Goal: Information Seeking & Learning: Understand process/instructions

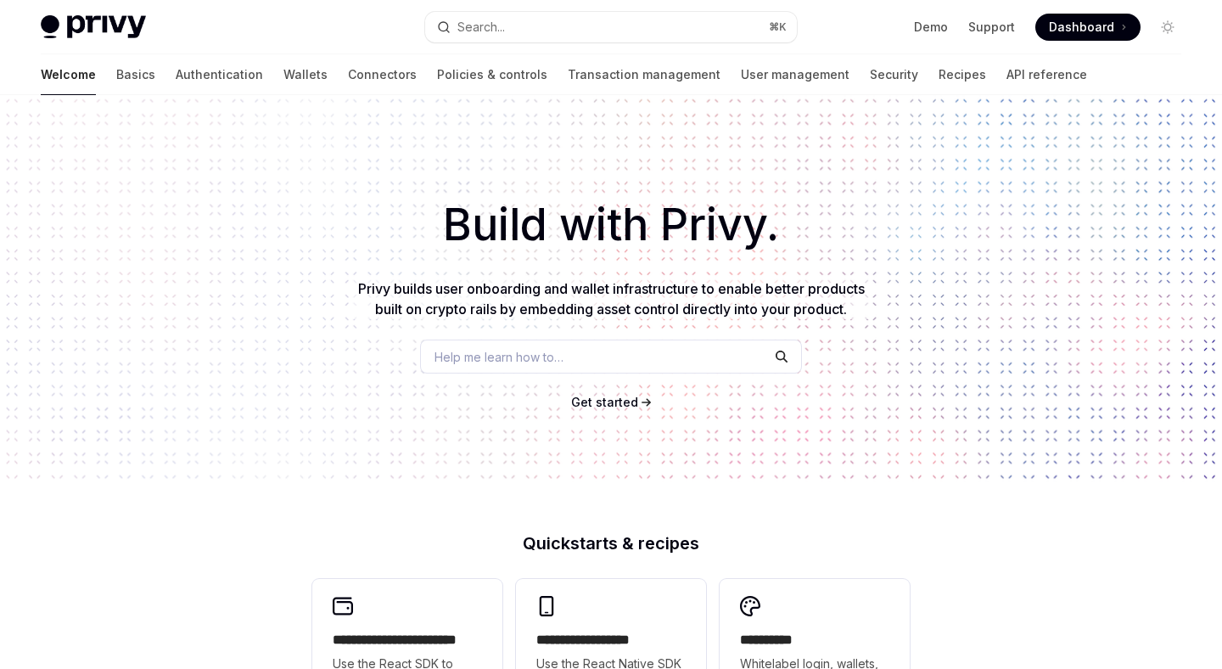
type textarea "*"
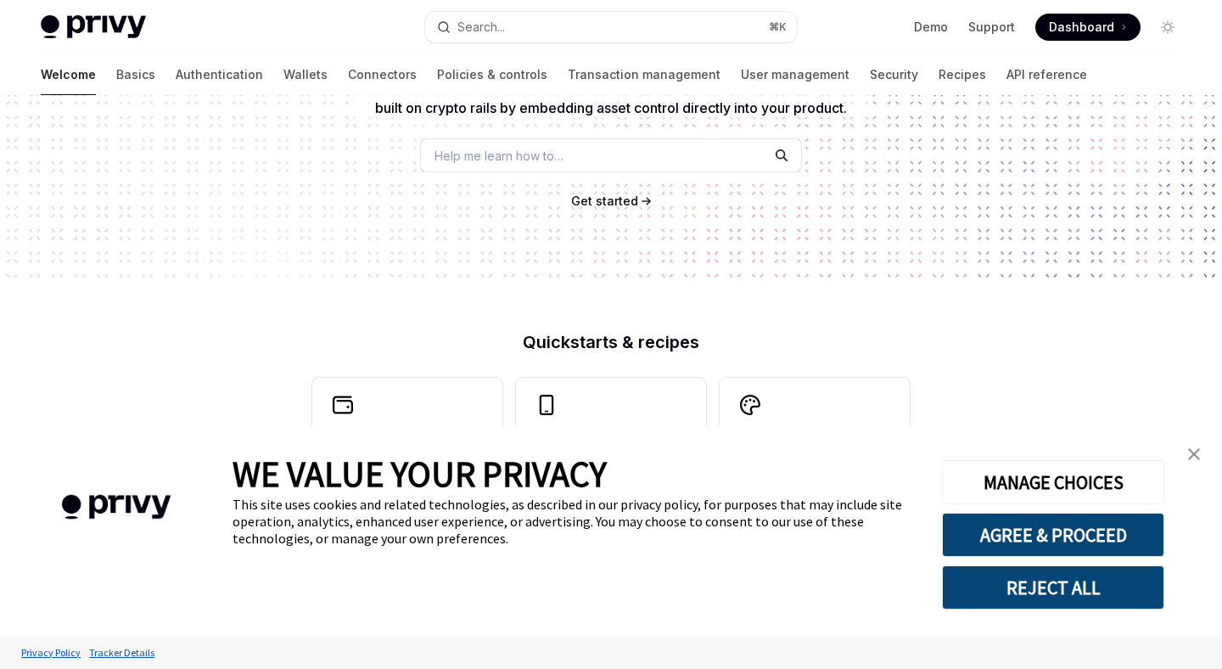
scroll to position [525, 0]
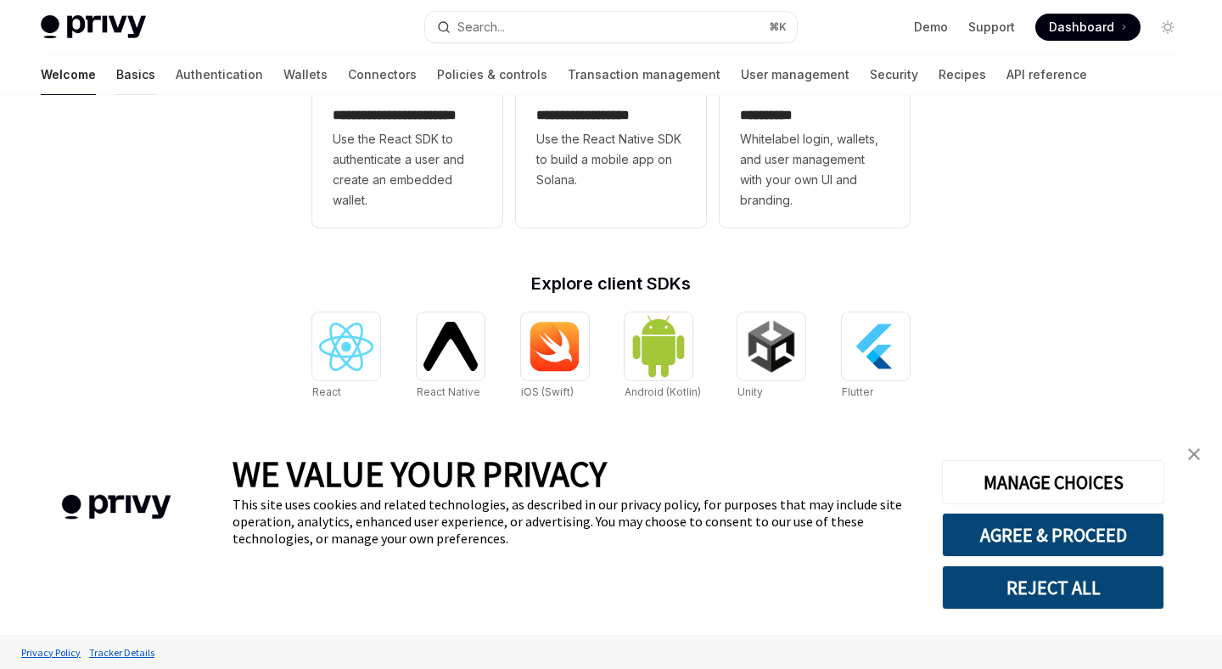
click at [116, 63] on link "Basics" at bounding box center [135, 74] width 39 height 41
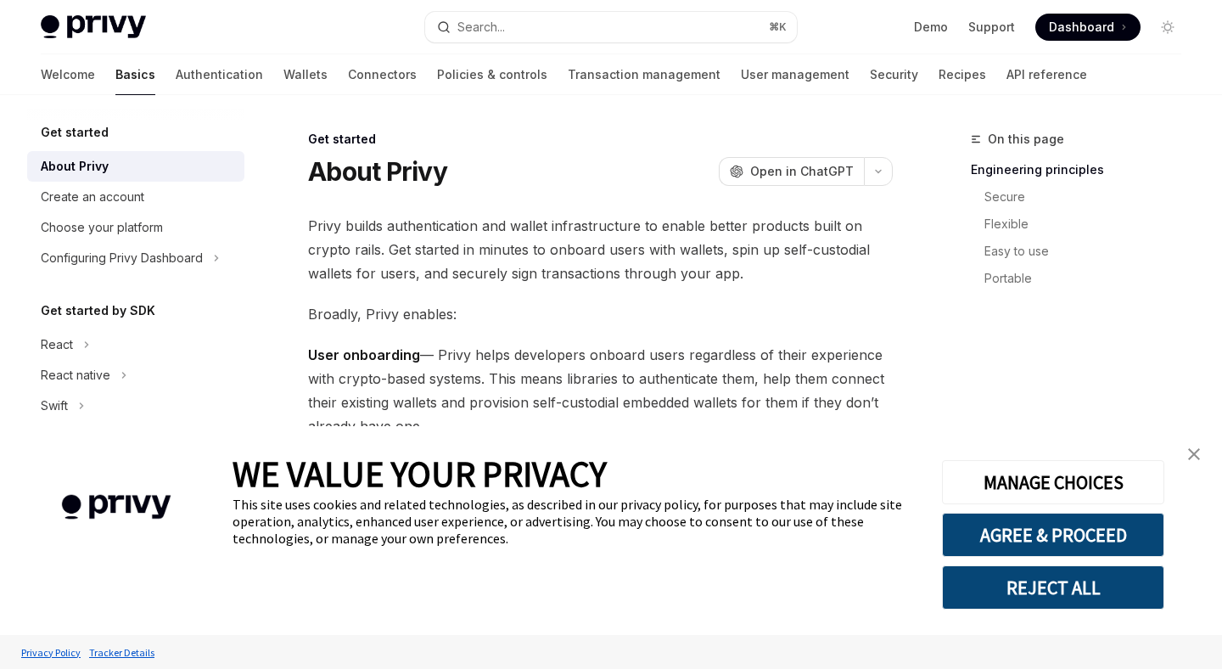
click at [70, 35] on img at bounding box center [93, 27] width 105 height 24
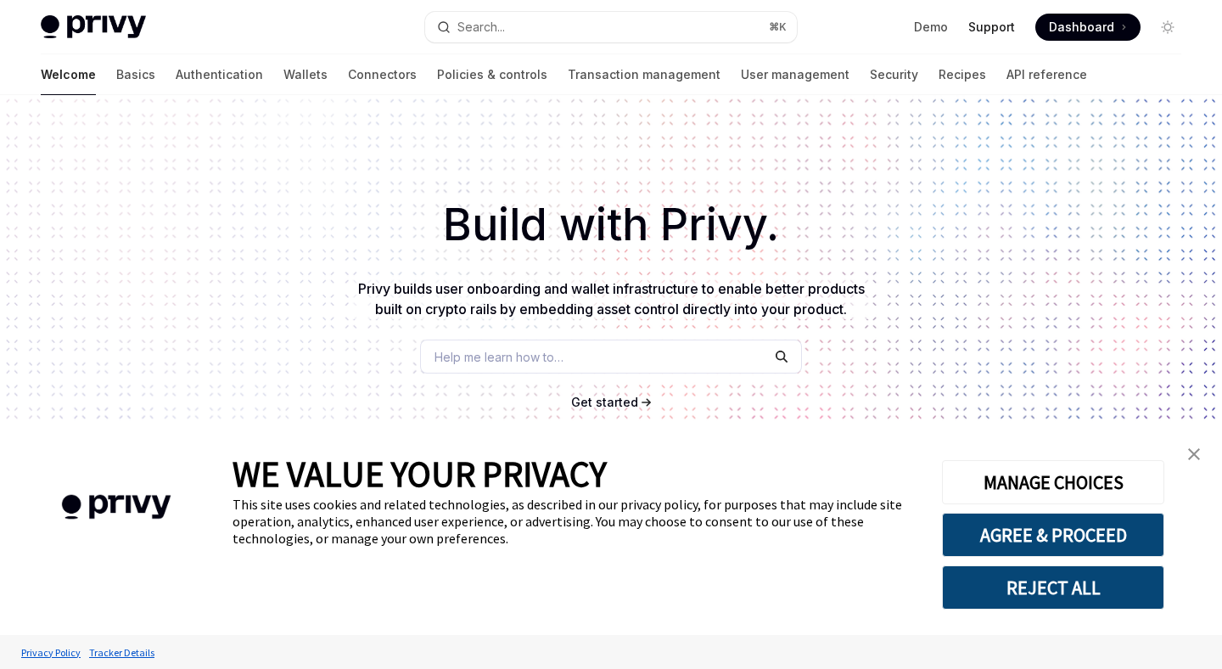
click at [996, 22] on link "Support" at bounding box center [992, 27] width 47 height 17
click at [1007, 77] on link "API reference" at bounding box center [1047, 74] width 81 height 41
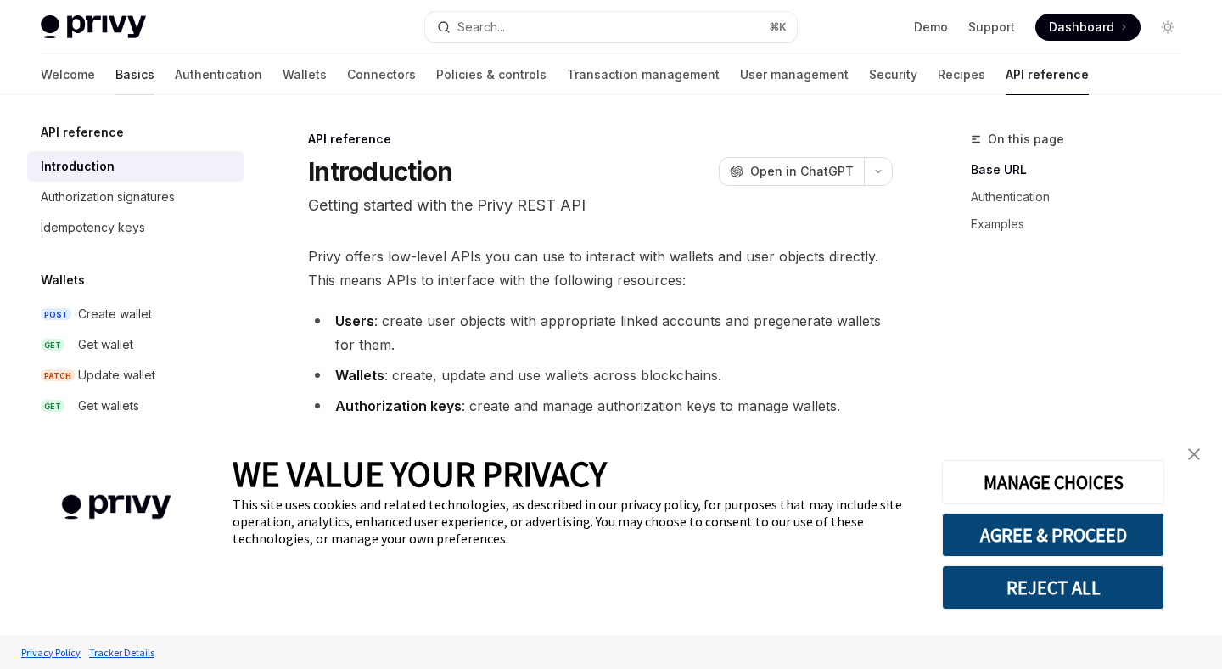
click at [115, 80] on link "Basics" at bounding box center [134, 74] width 39 height 41
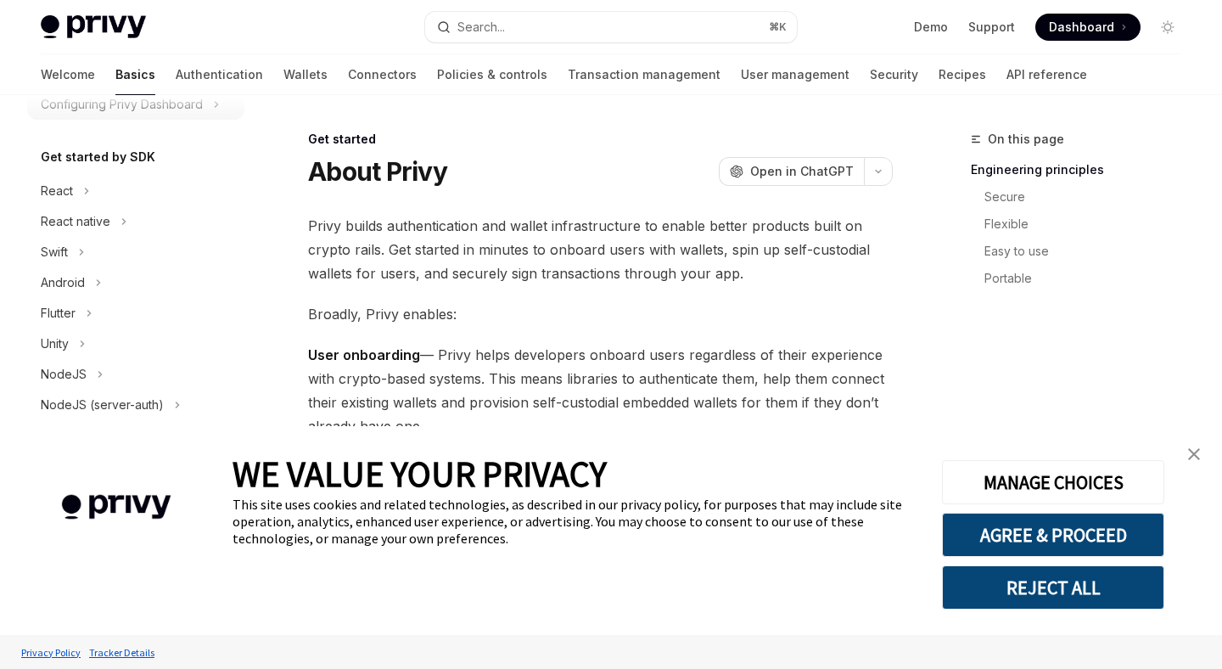
scroll to position [156, 0]
click at [76, 187] on div "React" at bounding box center [135, 188] width 217 height 31
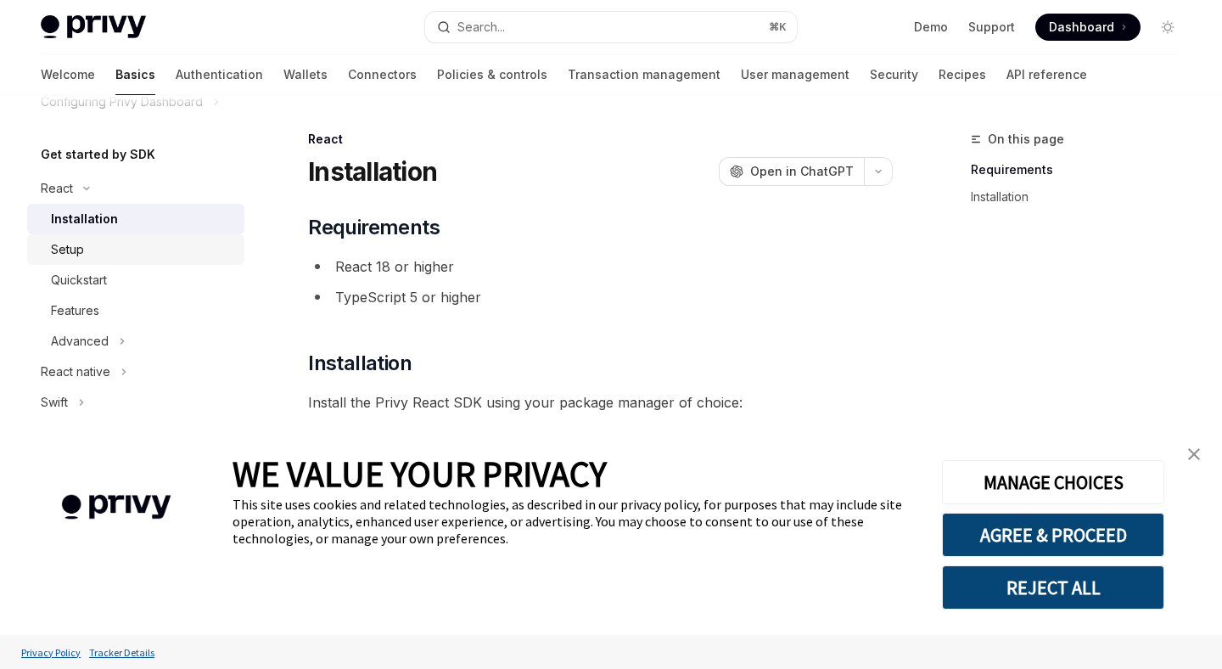
click at [80, 254] on div "Setup" at bounding box center [67, 249] width 33 height 20
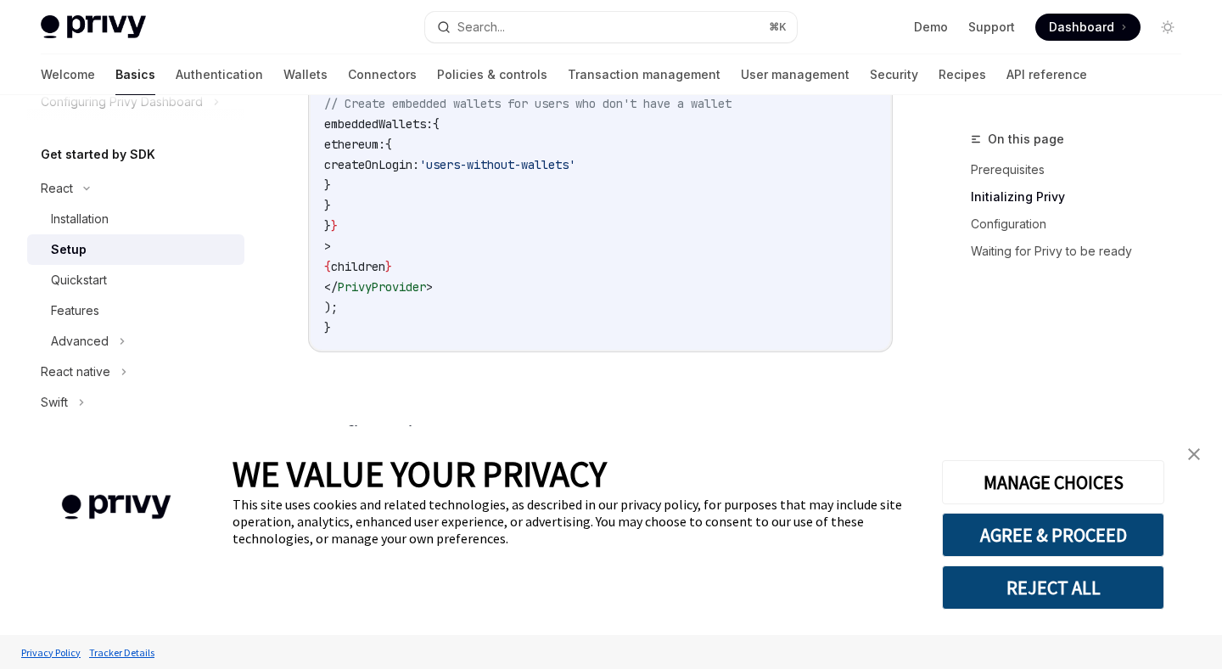
scroll to position [843, 0]
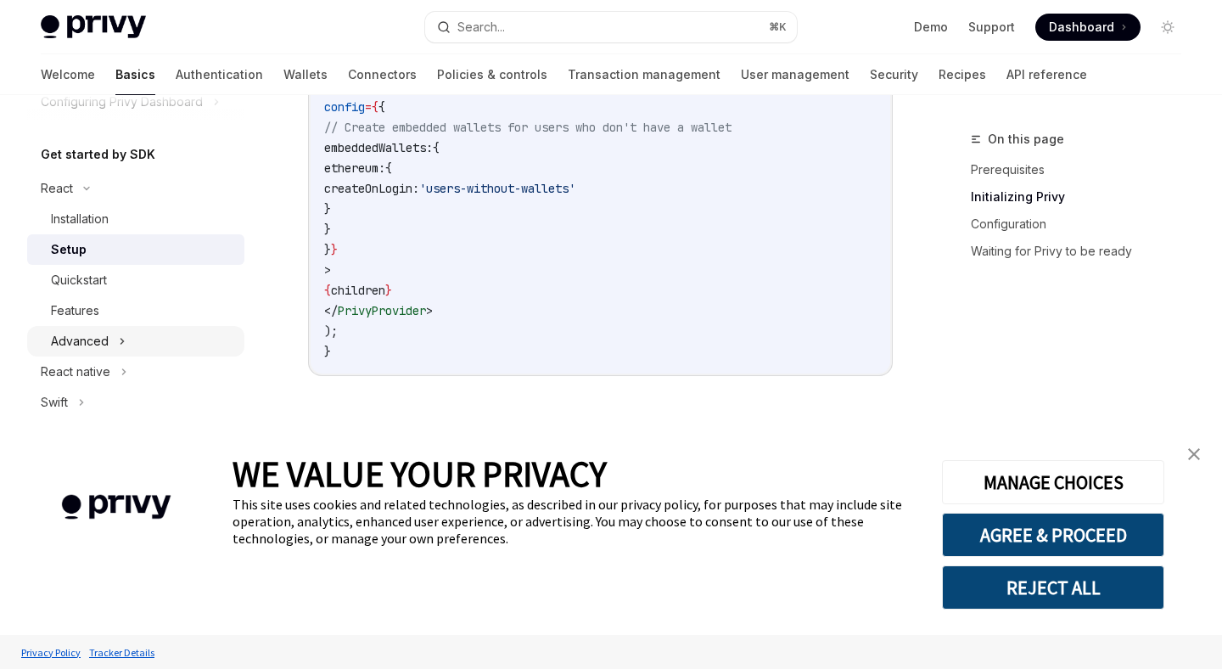
click at [152, 339] on div "Advanced" at bounding box center [135, 341] width 217 height 31
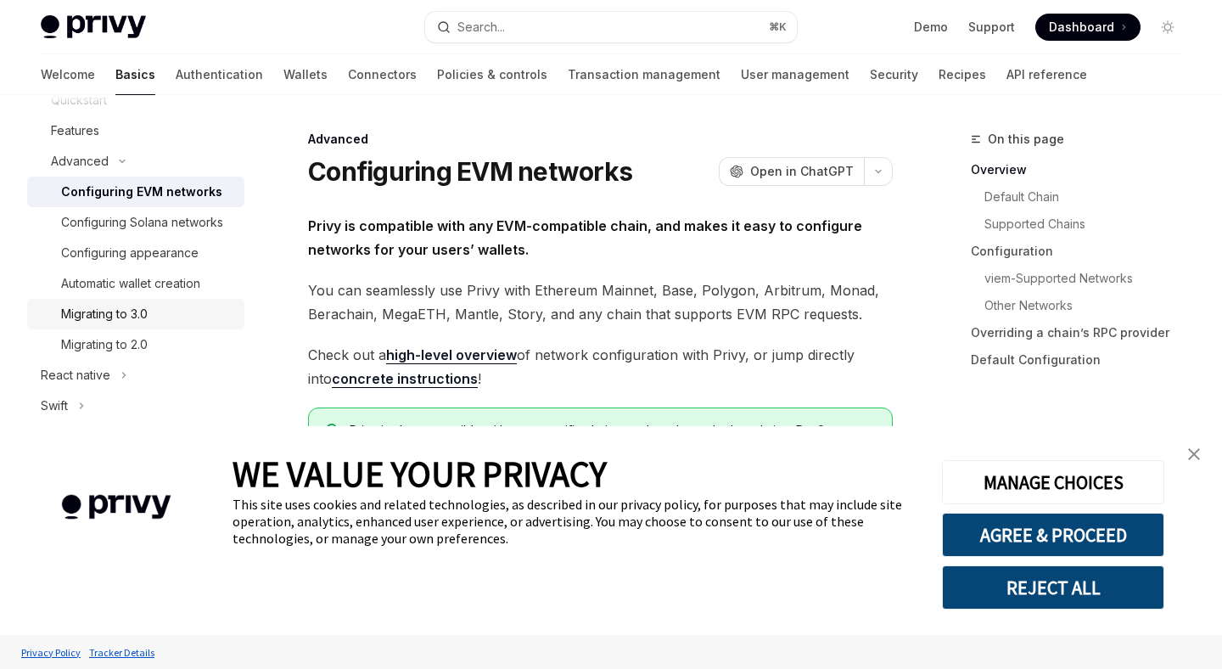
scroll to position [347, 0]
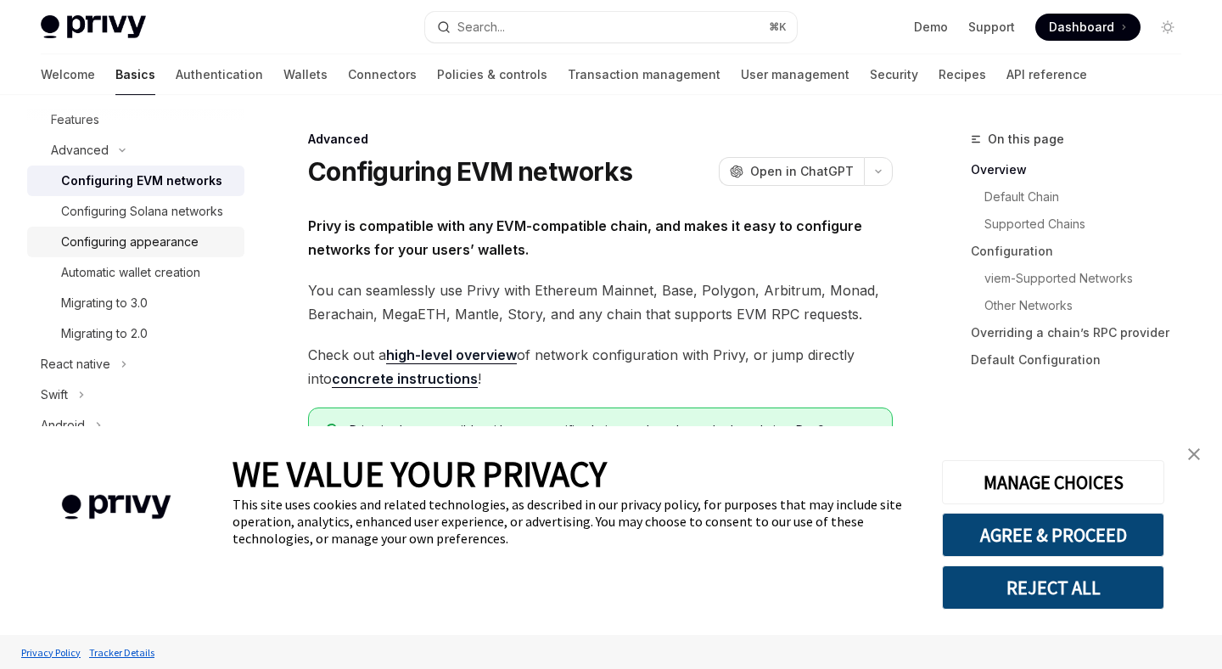
click at [136, 251] on div "Configuring appearance" at bounding box center [130, 242] width 138 height 20
type textarea "*"
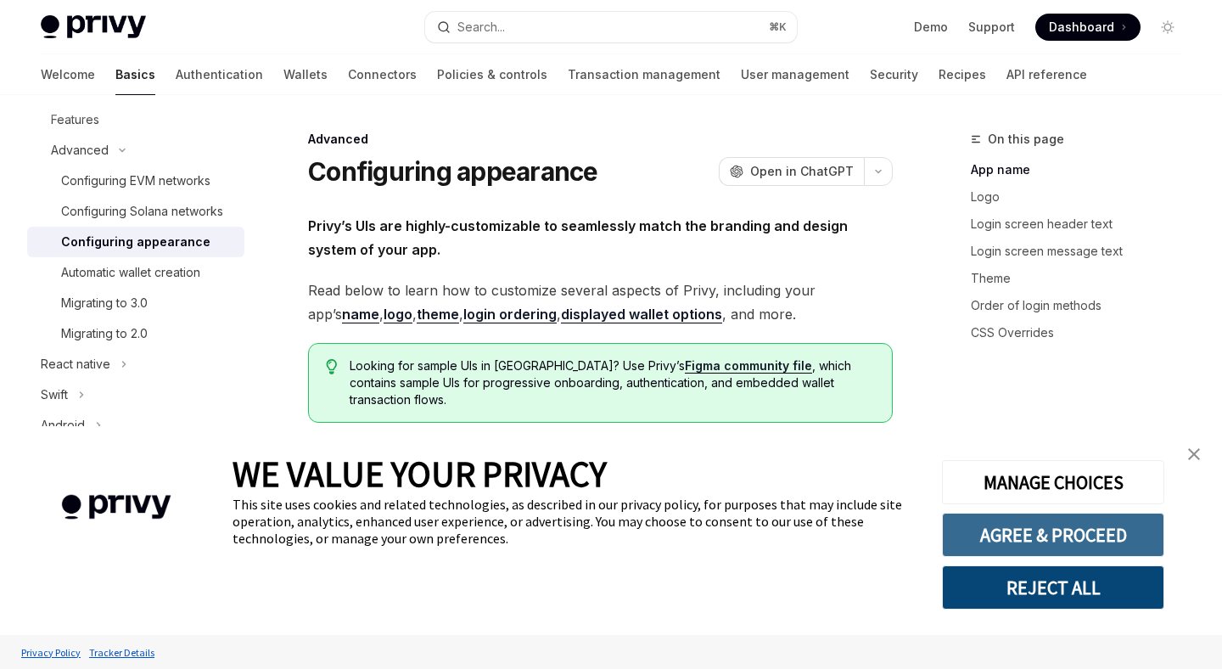
click at [979, 536] on button "AGREE & PROCEED" at bounding box center [1053, 535] width 222 height 44
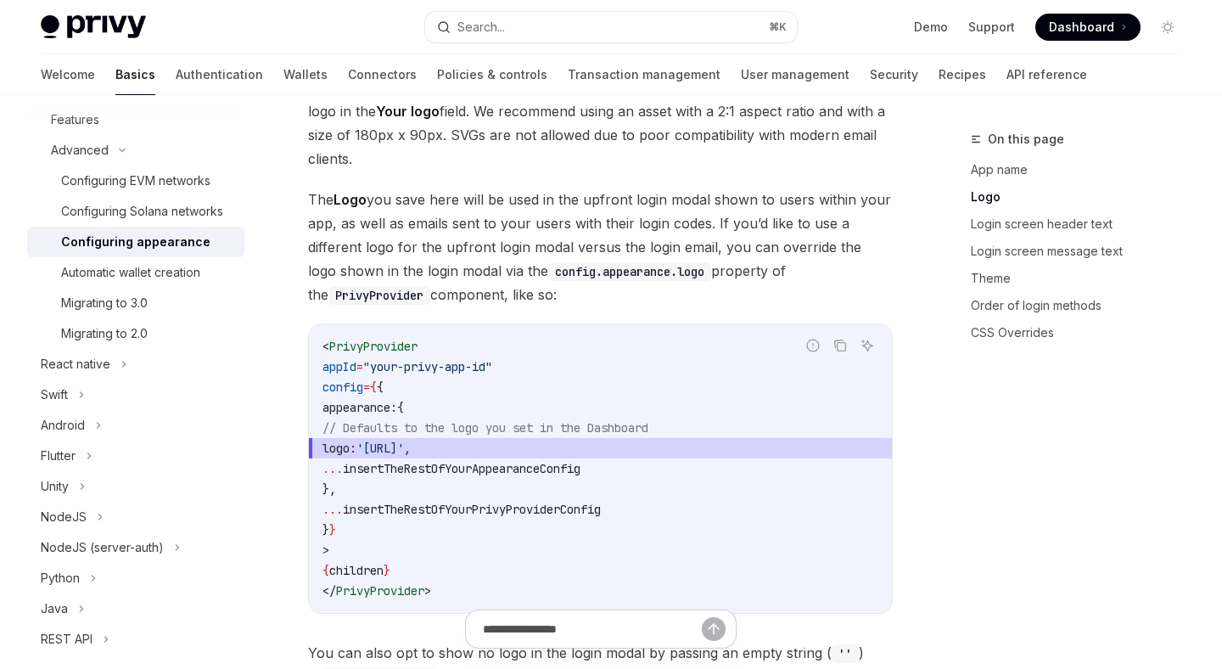
scroll to position [812, 0]
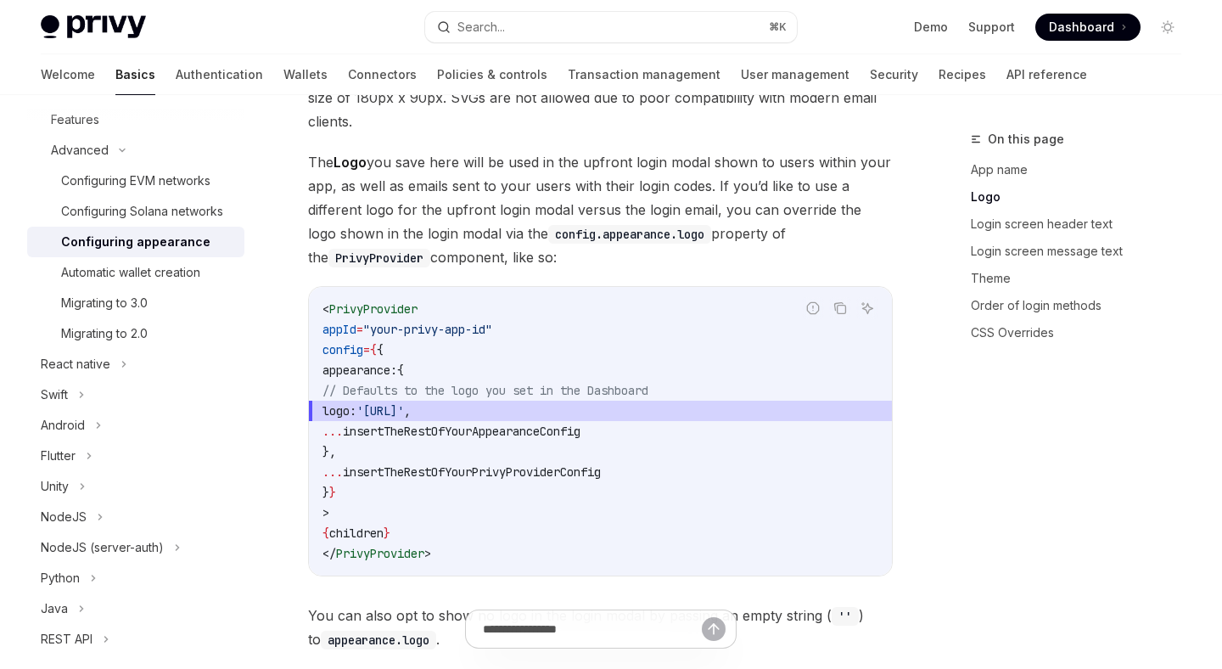
drag, startPoint x: 336, startPoint y: 284, endPoint x: 587, endPoint y: 389, distance: 271.3
click at [587, 389] on code "< PrivyProvider appId = "your-privy-app-id" config = { { appearance: { // Defau…" at bounding box center [601, 431] width 556 height 265
click at [438, 374] on code "< PrivyProvider appId = "your-privy-app-id" config = { { appearance: { // Defau…" at bounding box center [601, 431] width 556 height 265
drag, startPoint x: 371, startPoint y: 349, endPoint x: 577, endPoint y: 346, distance: 206.3
click at [577, 401] on span "logo: '[URL]' ," at bounding box center [601, 411] width 556 height 20
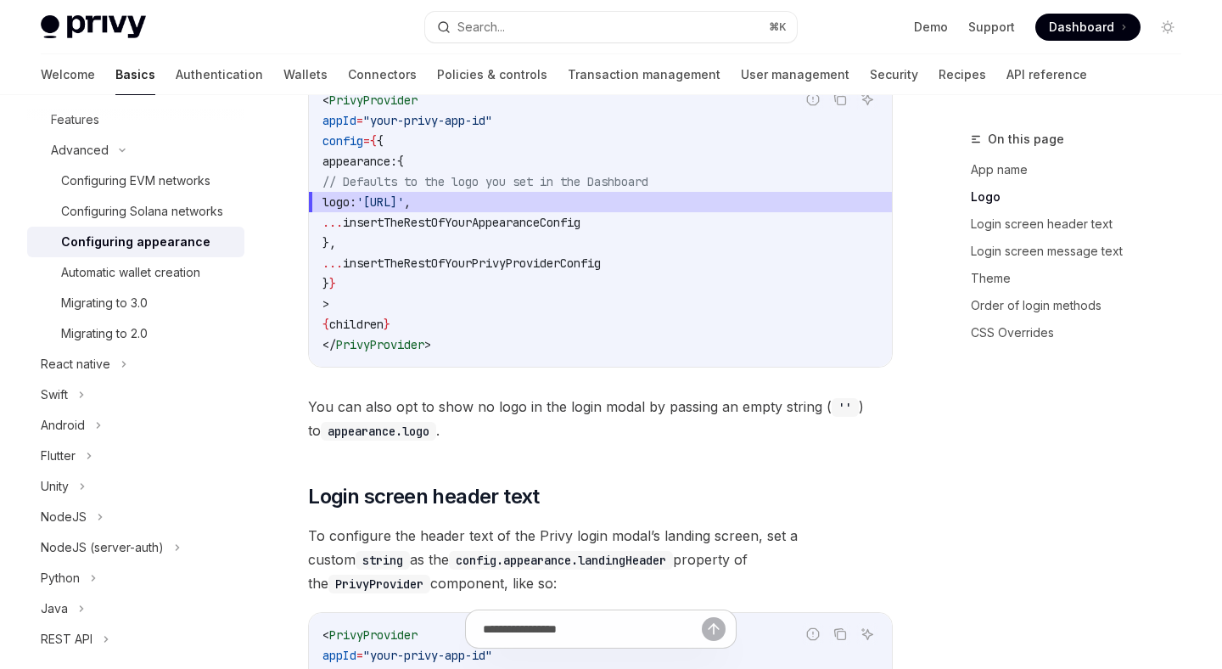
scroll to position [1331, 0]
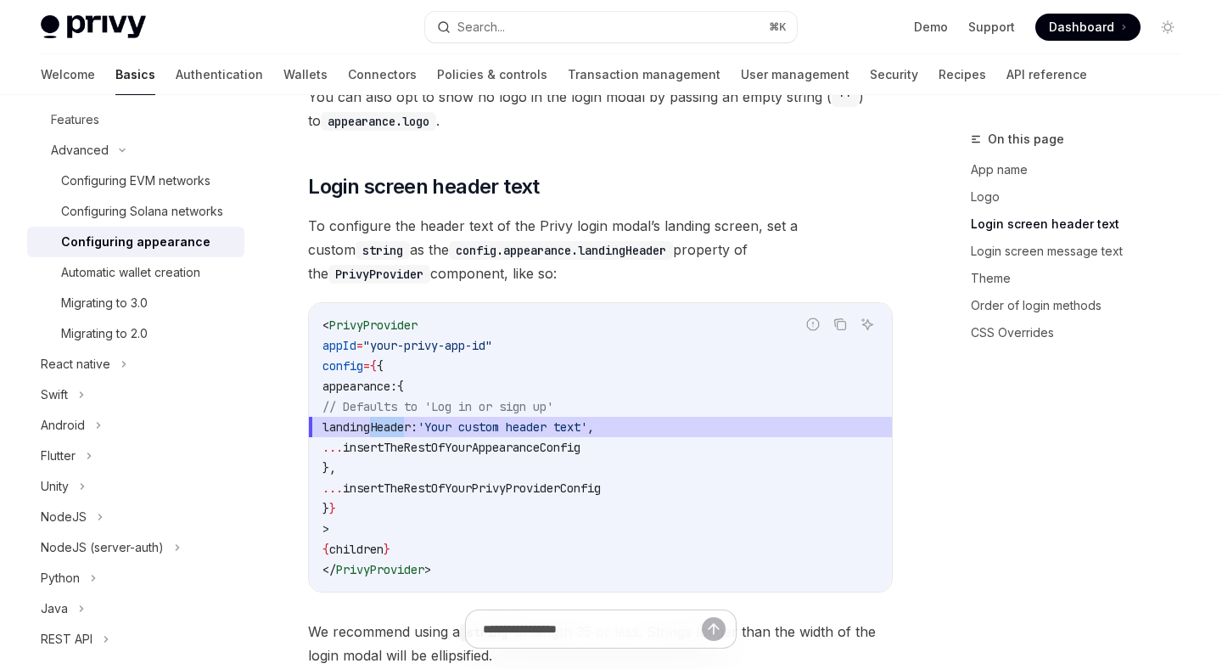
drag, startPoint x: 374, startPoint y: 357, endPoint x: 431, endPoint y: 357, distance: 56.9
click at [418, 419] on span "landingHeader:" at bounding box center [370, 426] width 95 height 15
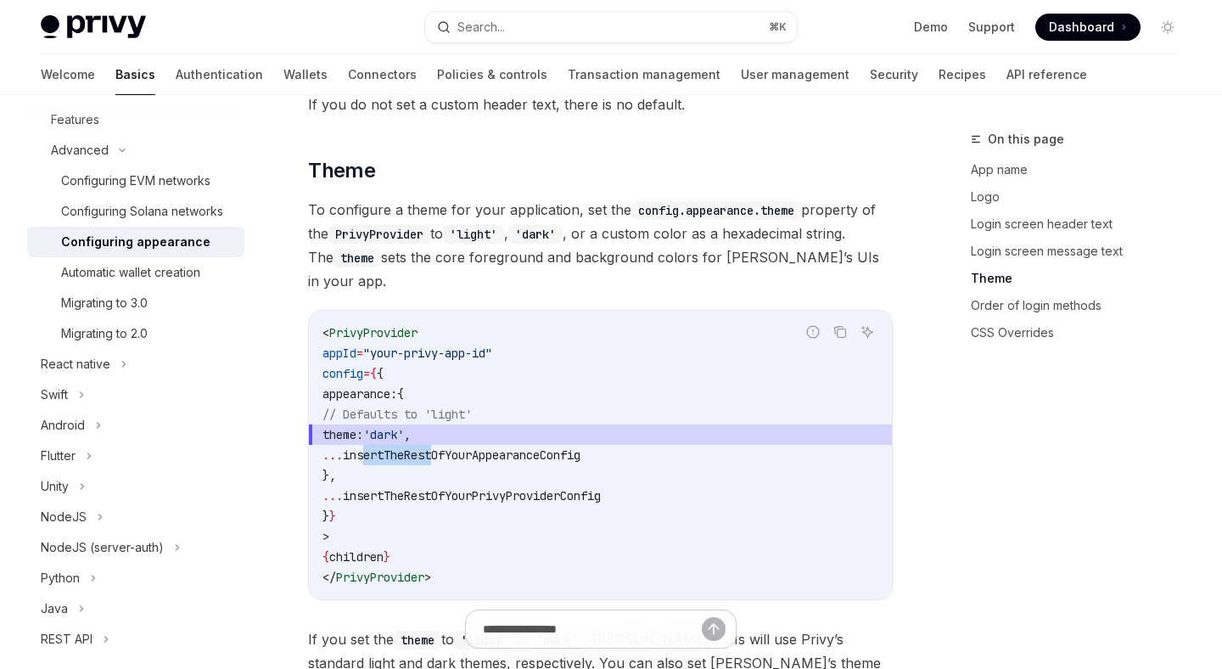
drag, startPoint x: 409, startPoint y: 360, endPoint x: 483, endPoint y: 355, distance: 74.0
click at [483, 355] on code "< PrivyProvider appId = "your-privy-app-id" config = { { appearance: { // Defau…" at bounding box center [601, 455] width 556 height 265
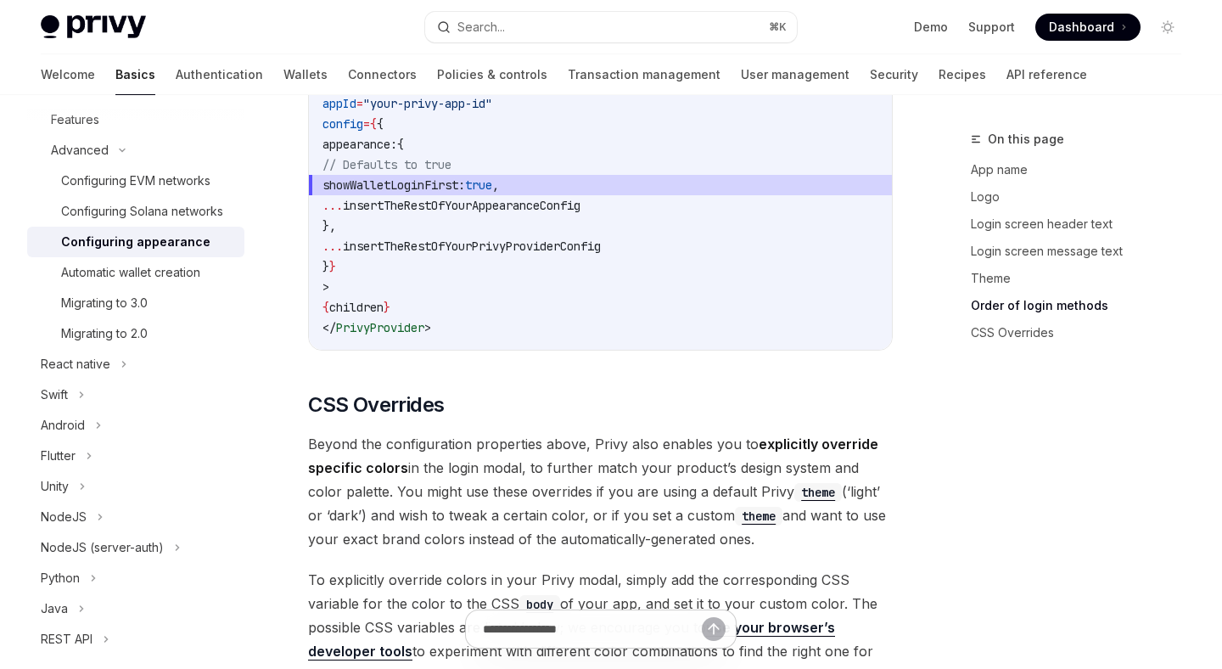
scroll to position [3609, 0]
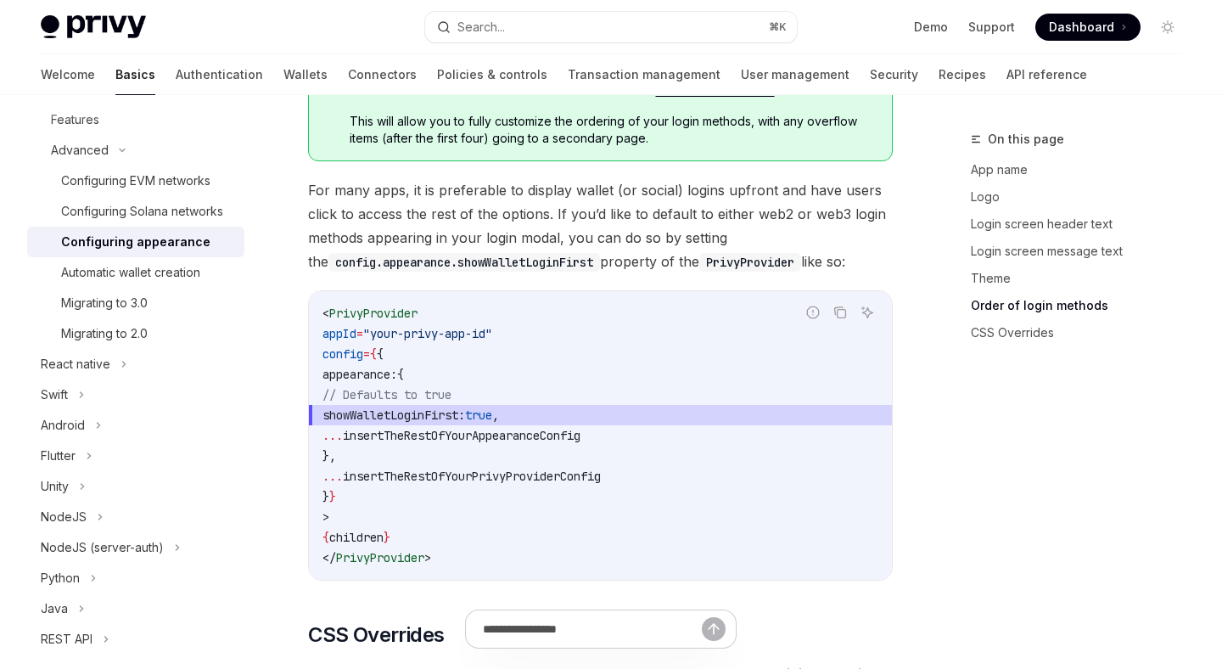
click at [406, 407] on span "showWalletLoginFirst:" at bounding box center [394, 414] width 143 height 15
click at [558, 303] on code "< PrivyProvider appId = "your-privy-app-id" config = { { appearance: { // Defau…" at bounding box center [601, 435] width 556 height 265
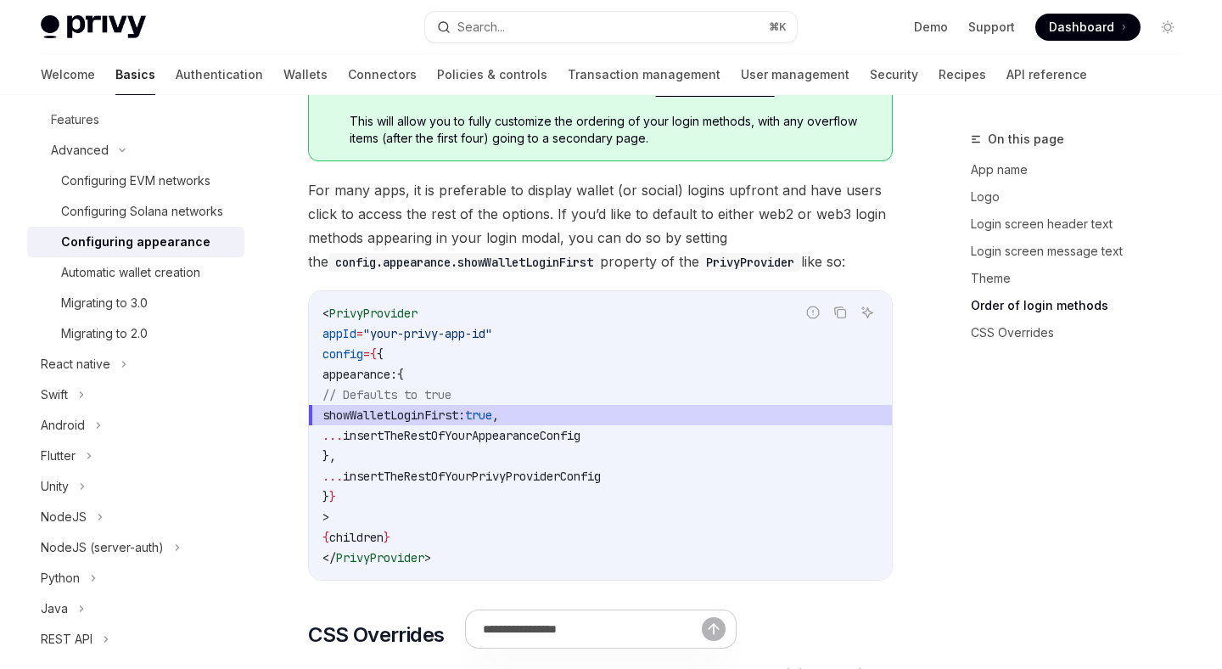
click at [536, 428] on span "insertTheRestOfYourAppearanceConfig" at bounding box center [462, 435] width 238 height 15
click at [343, 428] on span "..." at bounding box center [333, 435] width 20 height 15
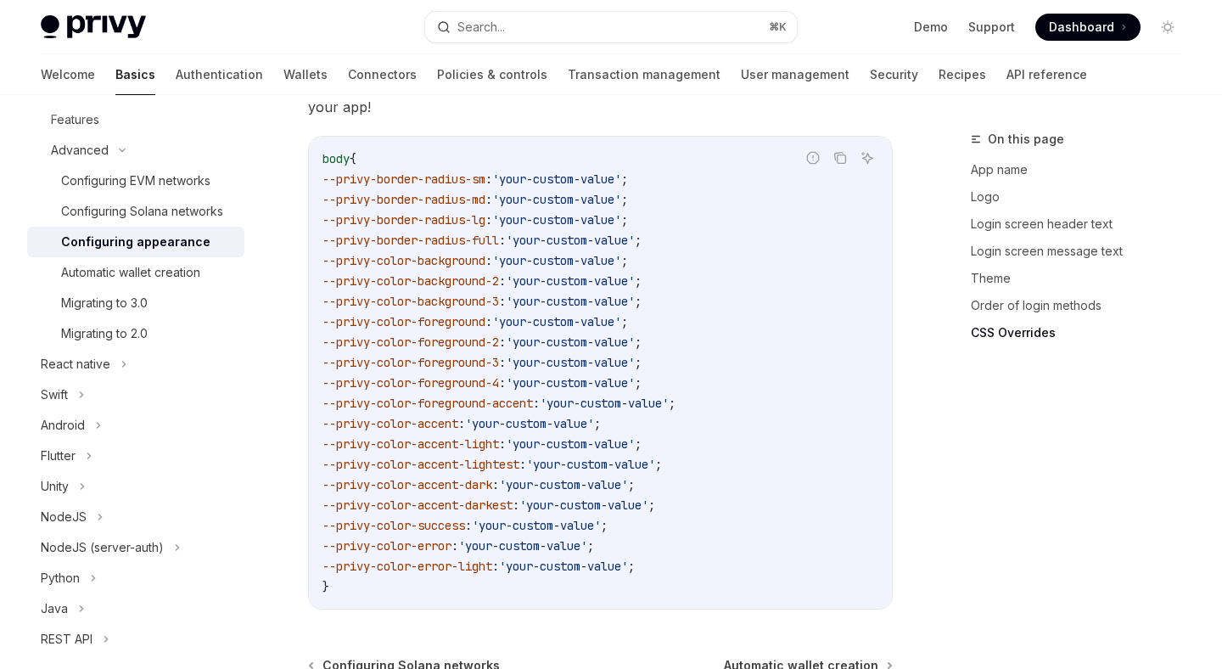
scroll to position [4348, 0]
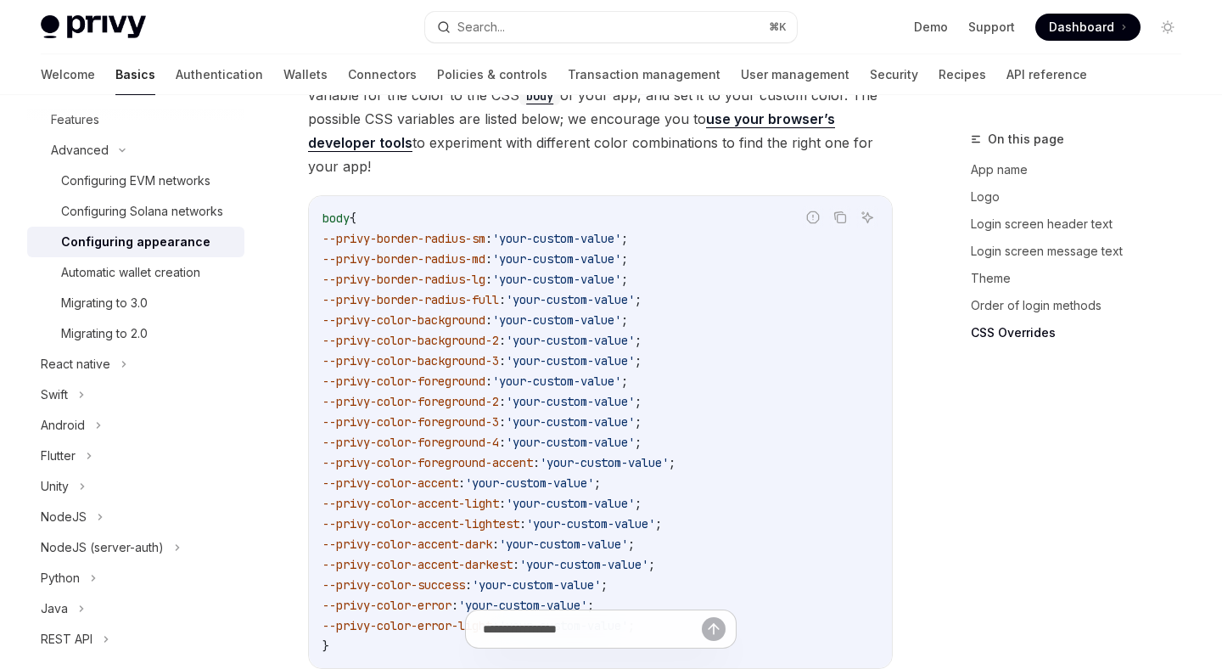
click at [497, 455] on span "--privy-color-foreground-accent" at bounding box center [428, 462] width 211 height 15
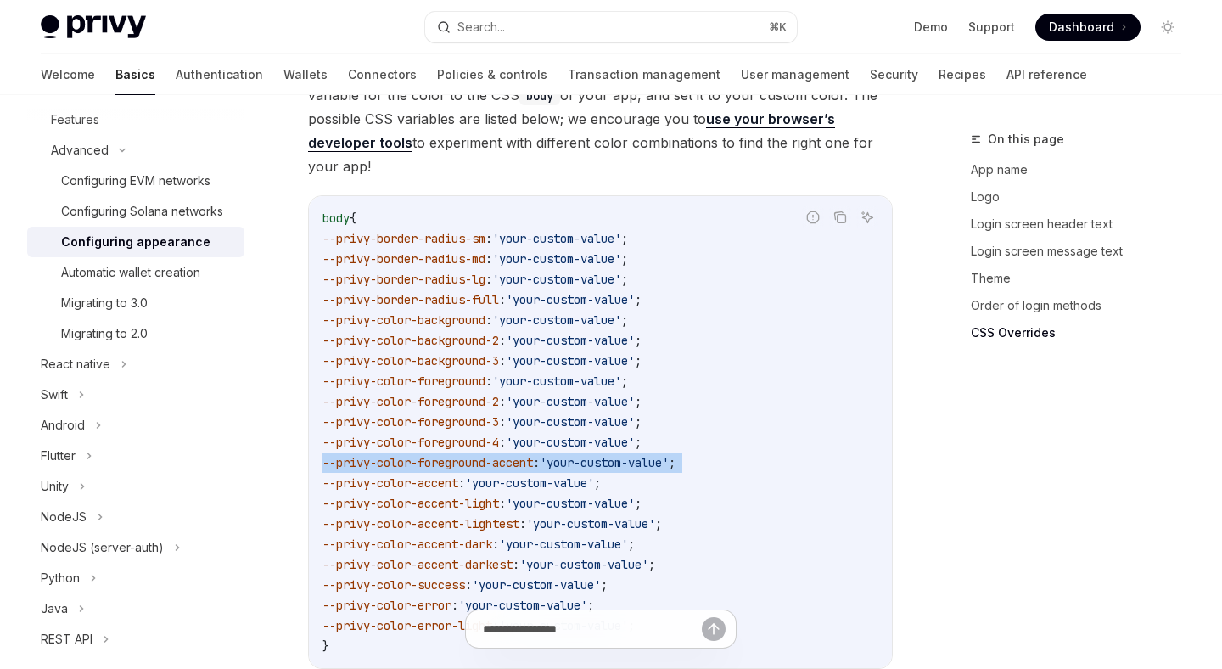
click at [533, 475] on span "'your-custom-value'" at bounding box center [529, 482] width 129 height 15
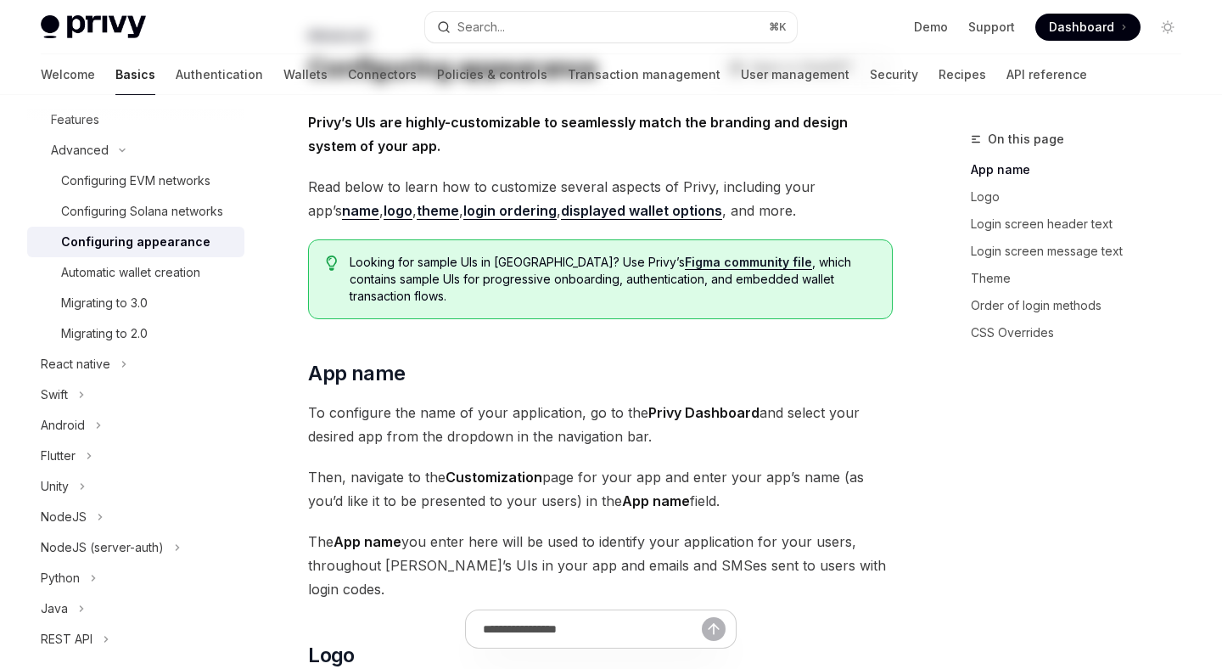
scroll to position [0, 0]
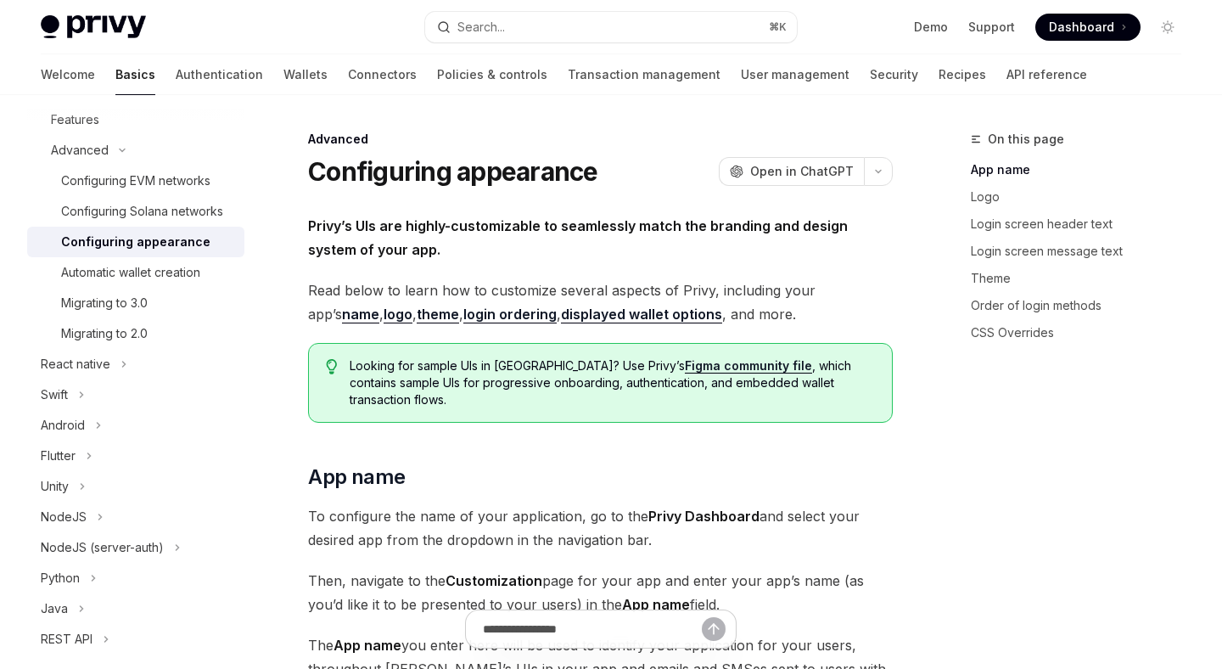
click at [475, 389] on span "Looking for sample UIs in [GEOGRAPHIC_DATA]? Use Privy’s Figma community file ,…" at bounding box center [612, 382] width 525 height 51
click at [685, 370] on link "Figma community file" at bounding box center [748, 365] width 127 height 15
